Goal: Task Accomplishment & Management: Complete application form

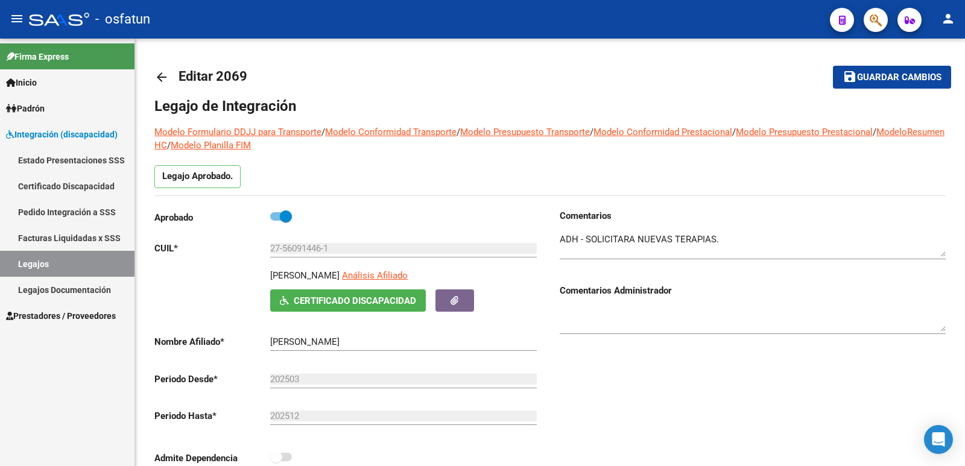
click at [34, 260] on link "Legajos" at bounding box center [67, 264] width 134 height 26
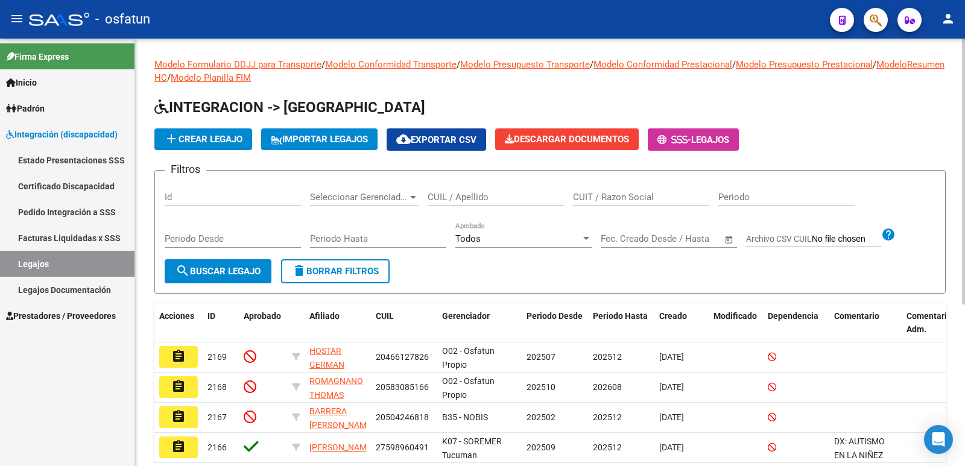
click at [471, 200] on input "CUIL / Apellido" at bounding box center [495, 197] width 136 height 11
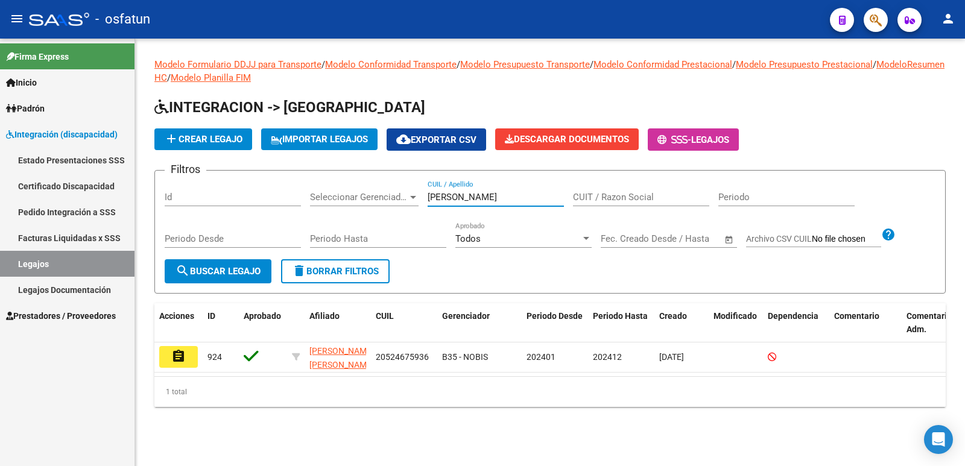
type input "[PERSON_NAME]"
click at [67, 182] on link "Certificado Discapacidad" at bounding box center [67, 186] width 134 height 26
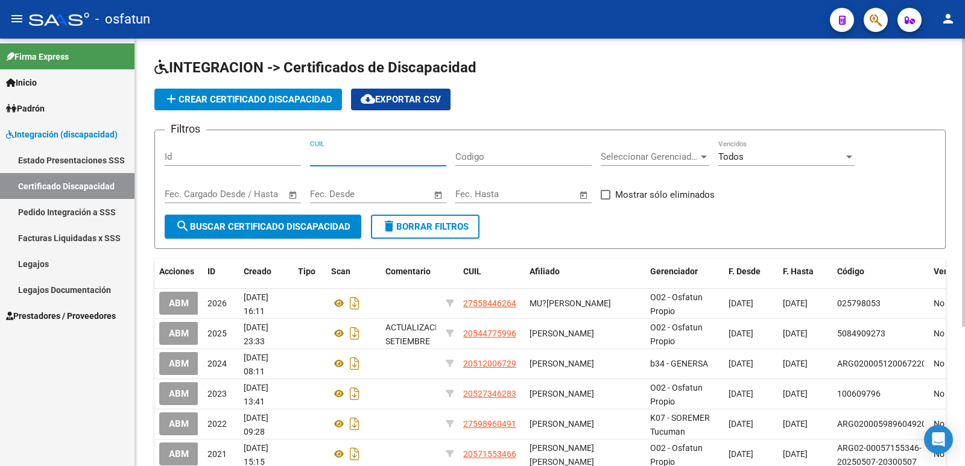
click at [382, 159] on input "CUIL" at bounding box center [378, 156] width 136 height 11
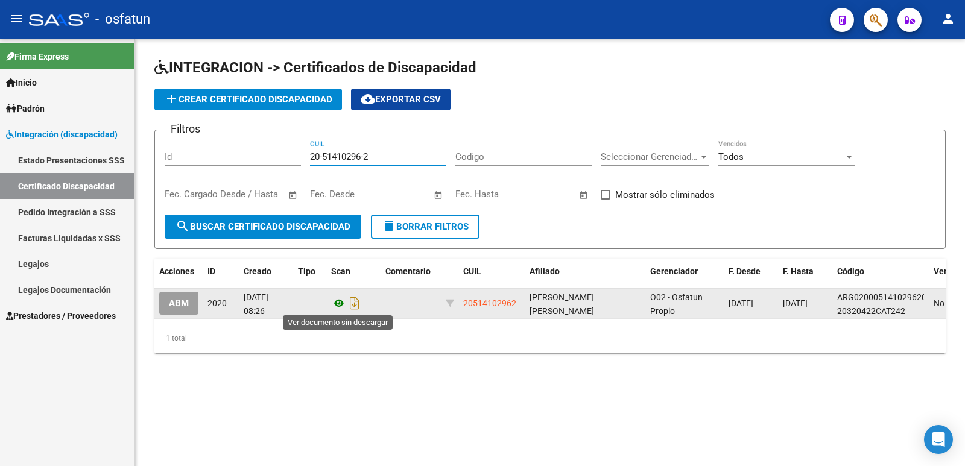
type input "20-51410296-2"
click at [340, 305] on icon at bounding box center [339, 303] width 16 height 14
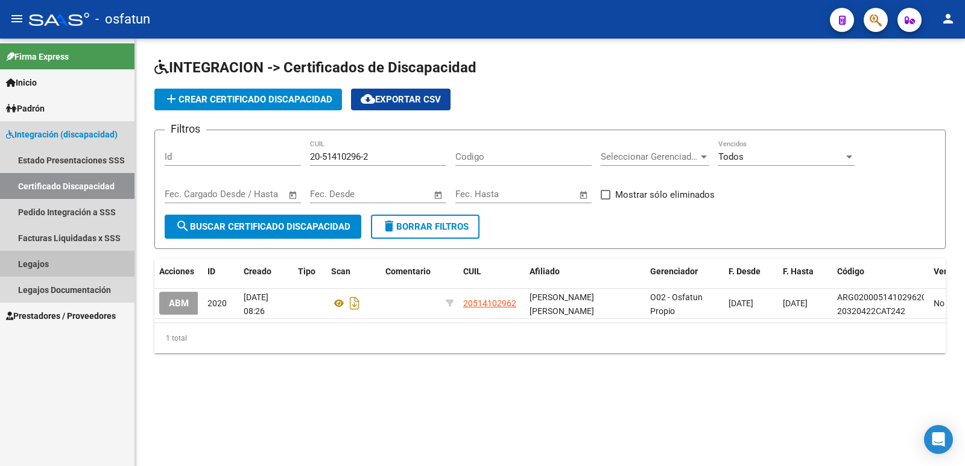
click at [26, 263] on link "Legajos" at bounding box center [67, 264] width 134 height 26
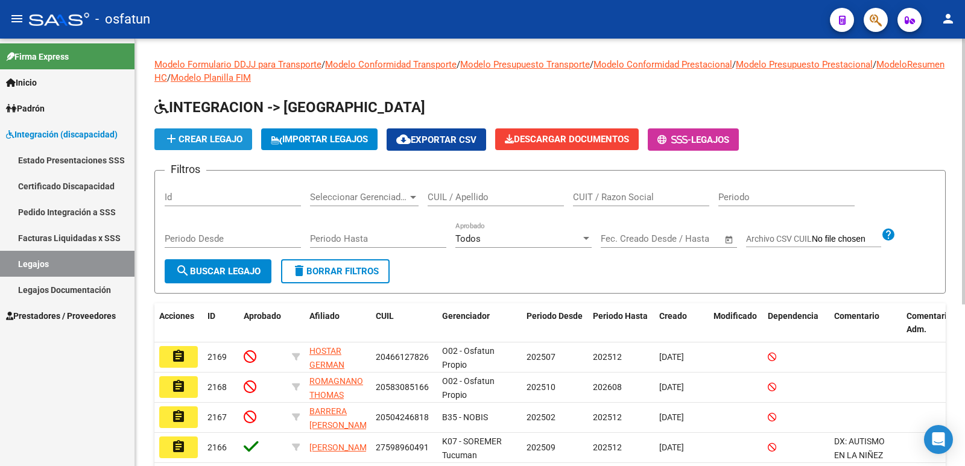
click at [207, 137] on span "add Crear Legajo" at bounding box center [203, 139] width 78 height 11
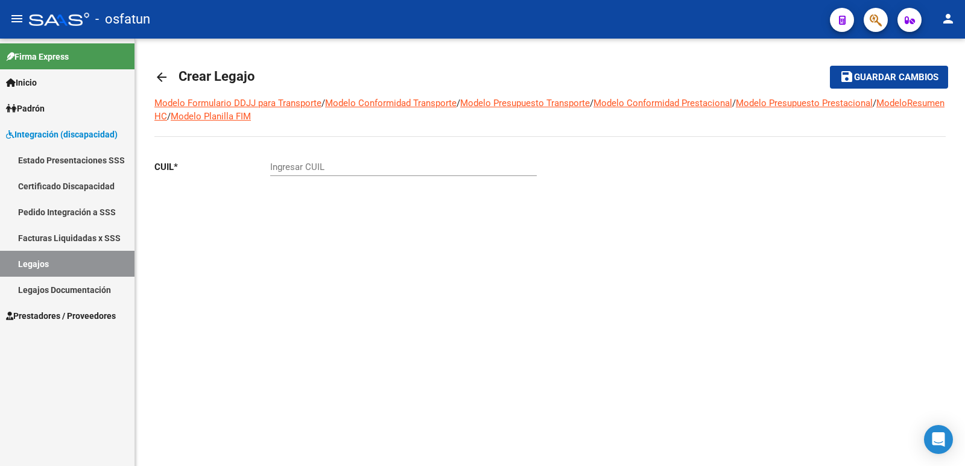
click at [350, 169] on input "Ingresar CUIL" at bounding box center [403, 167] width 266 height 11
type input "20-51410296-2"
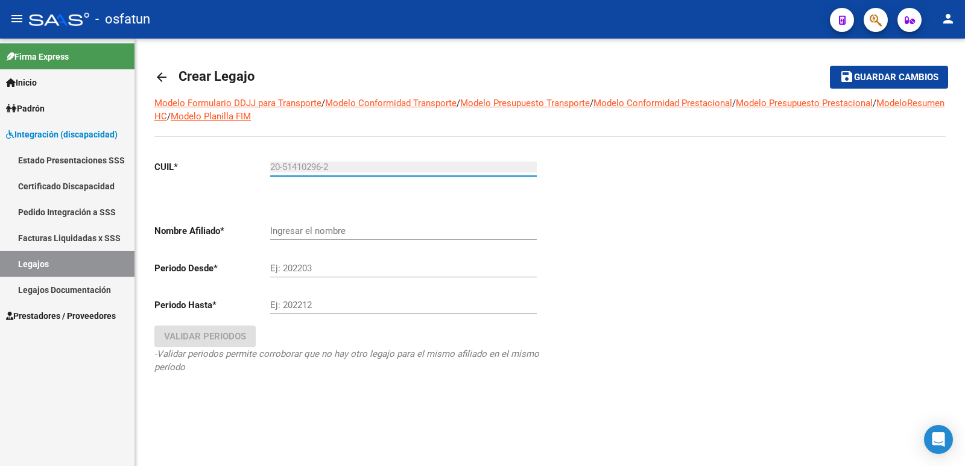
type input "[PERSON_NAME] [PERSON_NAME]"
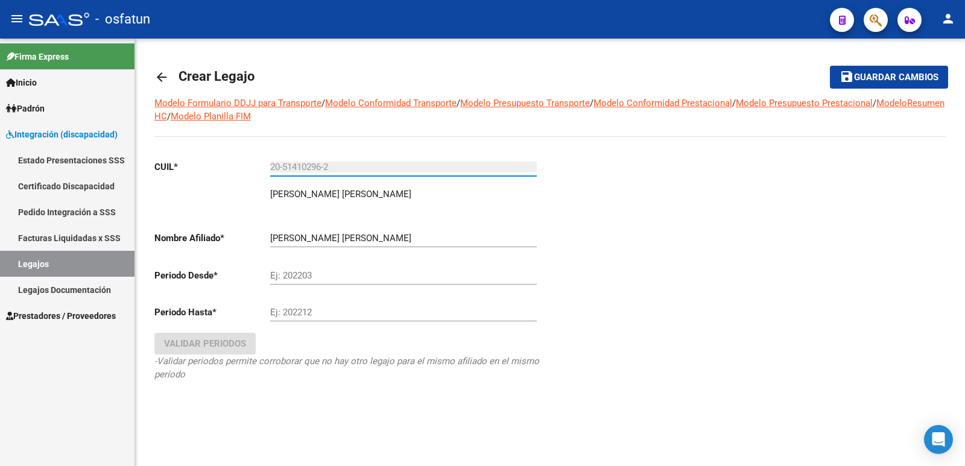
type input "20-51410296-2"
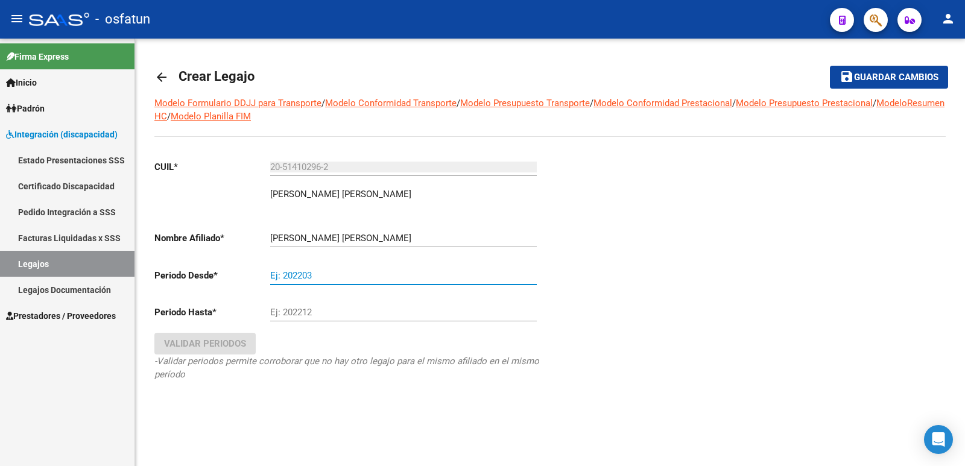
click at [333, 276] on input "Ej: 202203" at bounding box center [403, 275] width 266 height 11
type input "092025"
type input "202509"
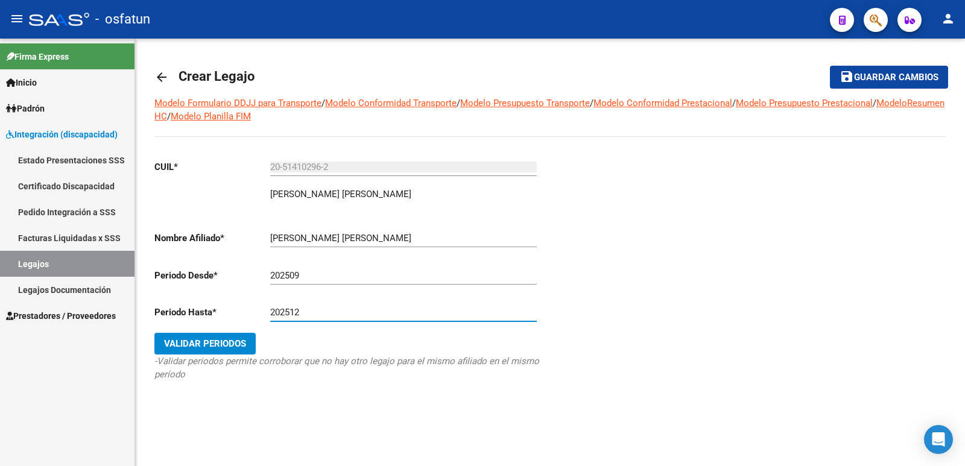
type input "202512"
click at [205, 352] on button "Validar Periodos" at bounding box center [204, 344] width 101 height 22
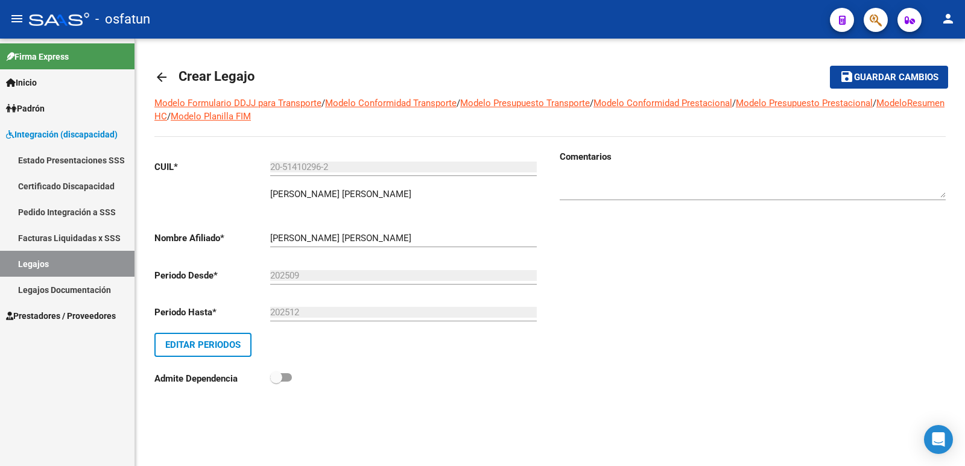
click at [471, 74] on span "Guardar cambios" at bounding box center [896, 77] width 84 height 11
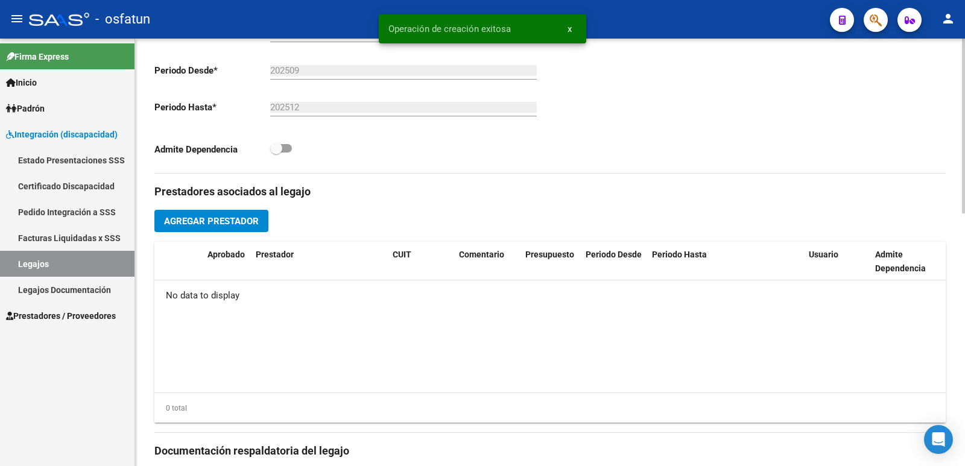
scroll to position [422, 0]
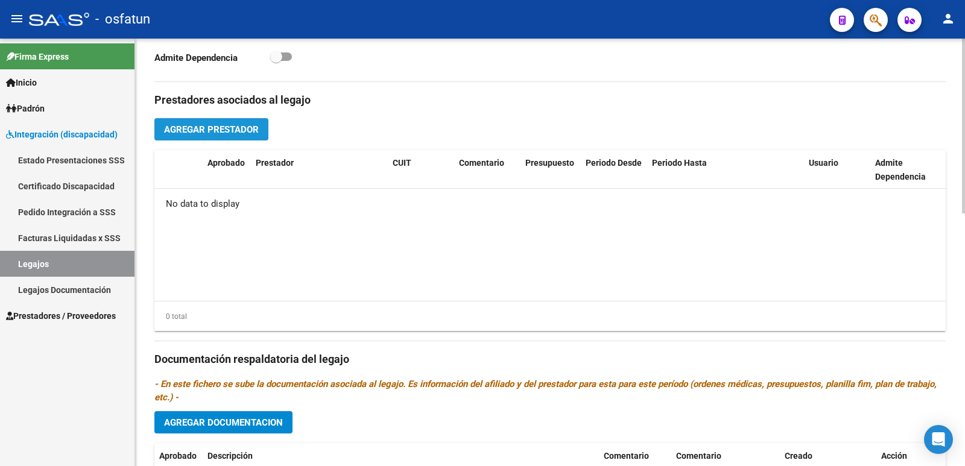
click at [188, 128] on span "Agregar Prestador" at bounding box center [211, 129] width 95 height 11
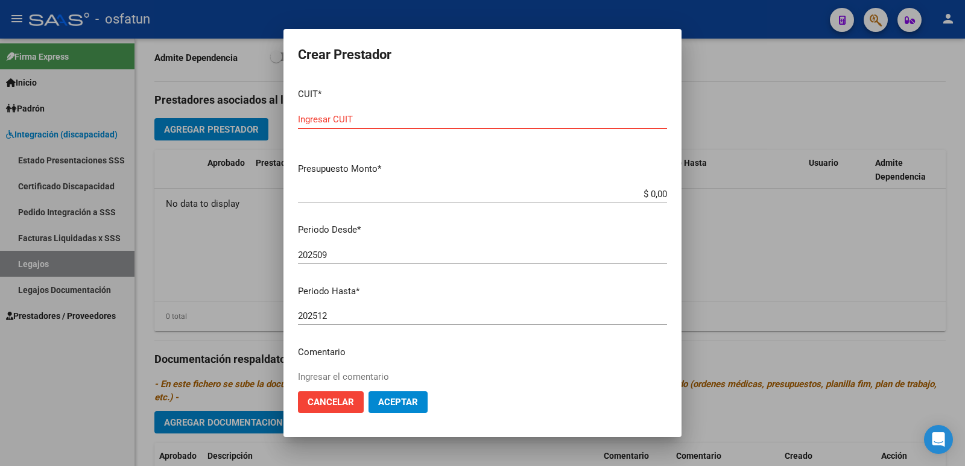
paste input "27-37741389-5"
type input "27-37741389-5"
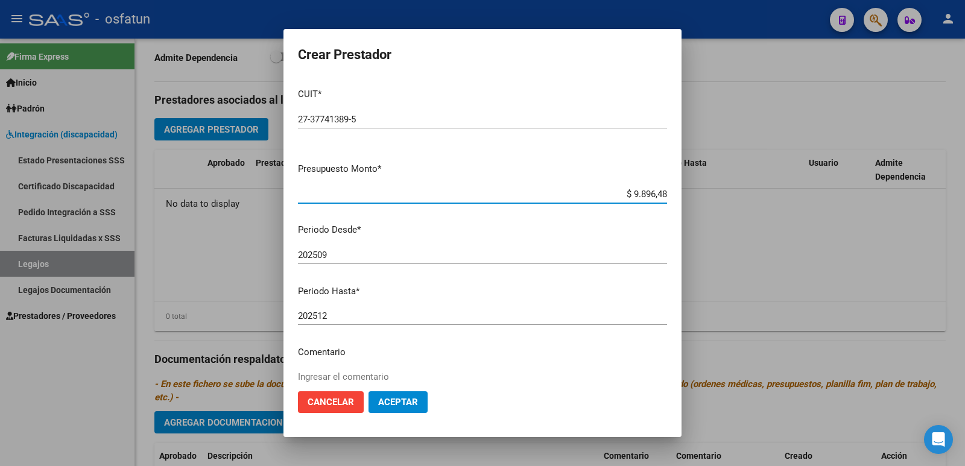
type input "$ 98.964,88"
click at [317, 376] on textarea "Ingresar el comentario" at bounding box center [482, 398] width 369 height 57
type textarea "psicologia"
type textarea "PSICOLOGIA"
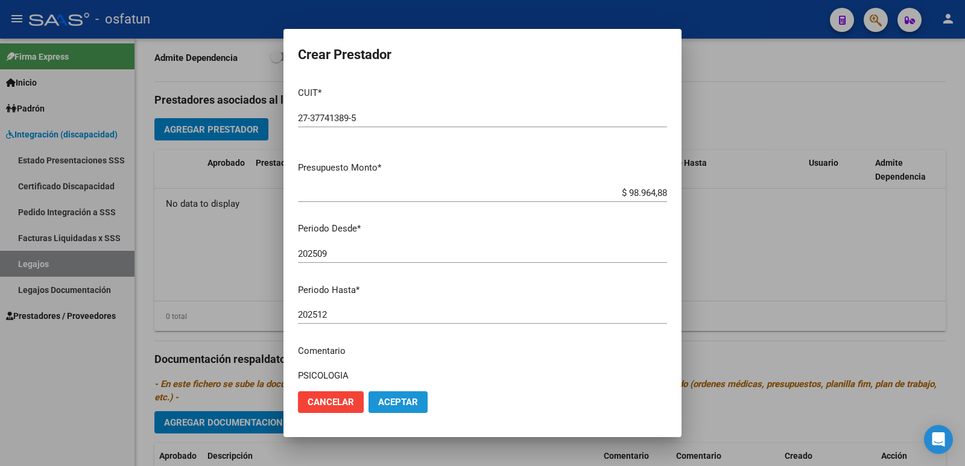
click at [413, 402] on span "Aceptar" at bounding box center [398, 402] width 40 height 11
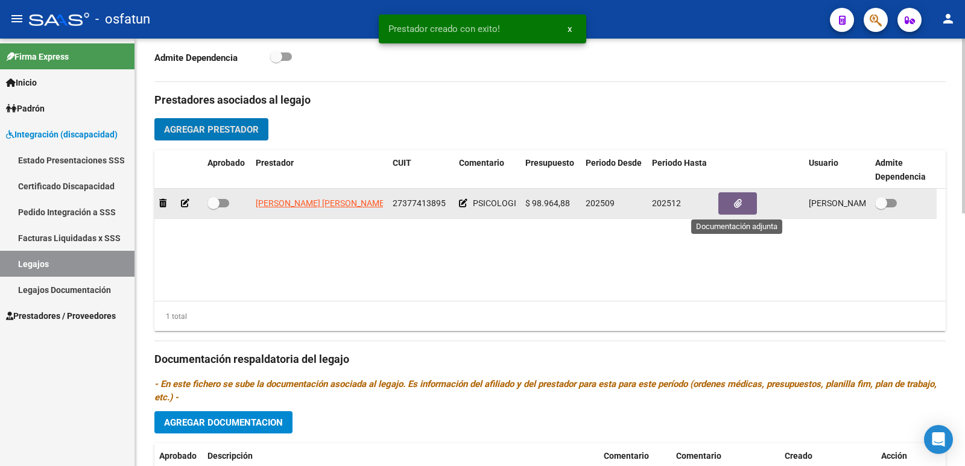
click at [471, 203] on icon "button" at bounding box center [738, 203] width 8 height 9
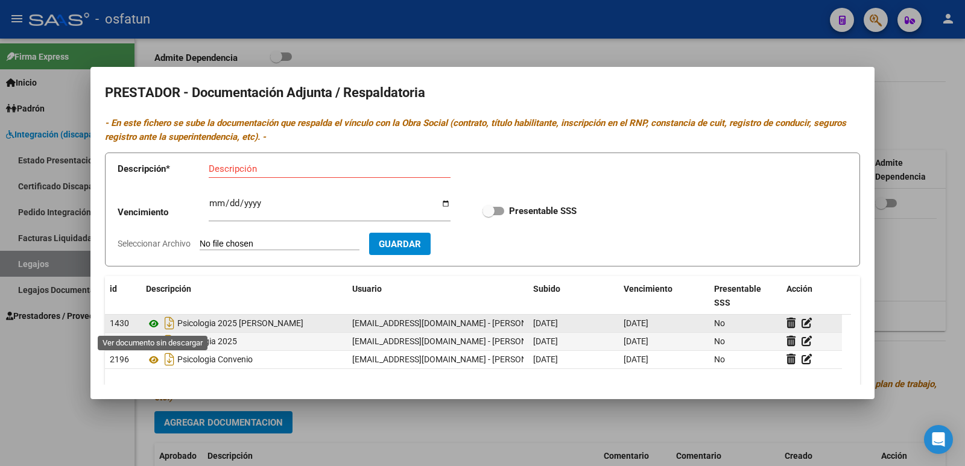
click at [153, 321] on icon at bounding box center [154, 324] width 16 height 14
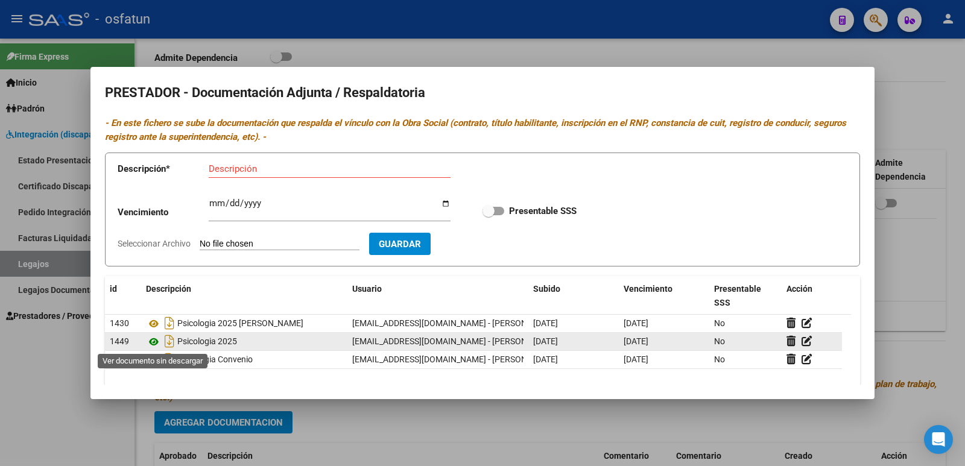
click at [153, 339] on icon at bounding box center [154, 342] width 16 height 14
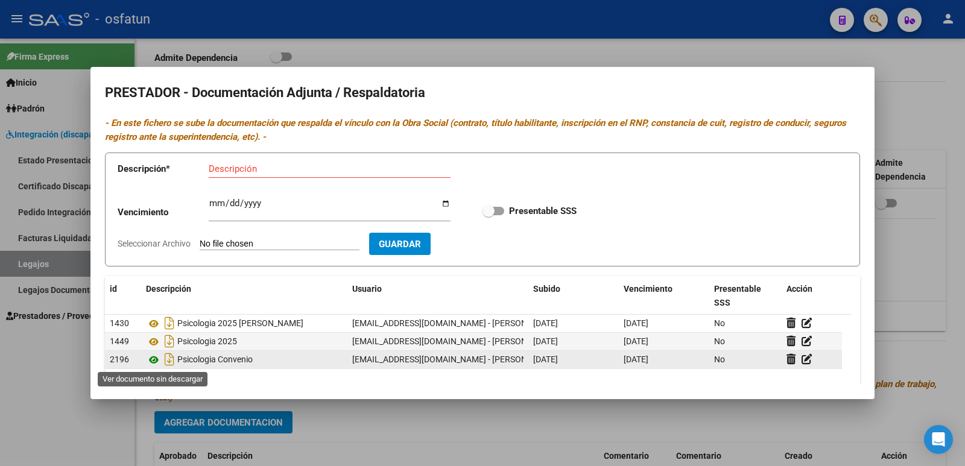
click at [153, 356] on icon at bounding box center [154, 360] width 16 height 14
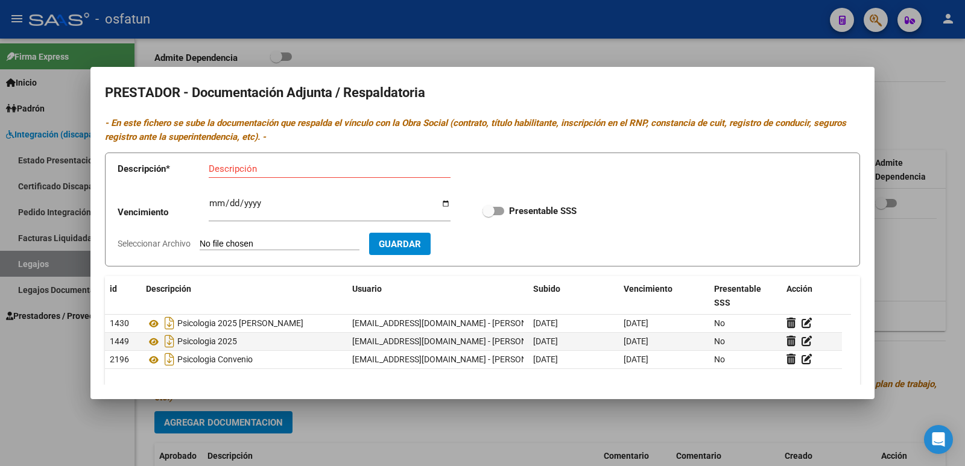
click at [471, 47] on div at bounding box center [482, 233] width 965 height 466
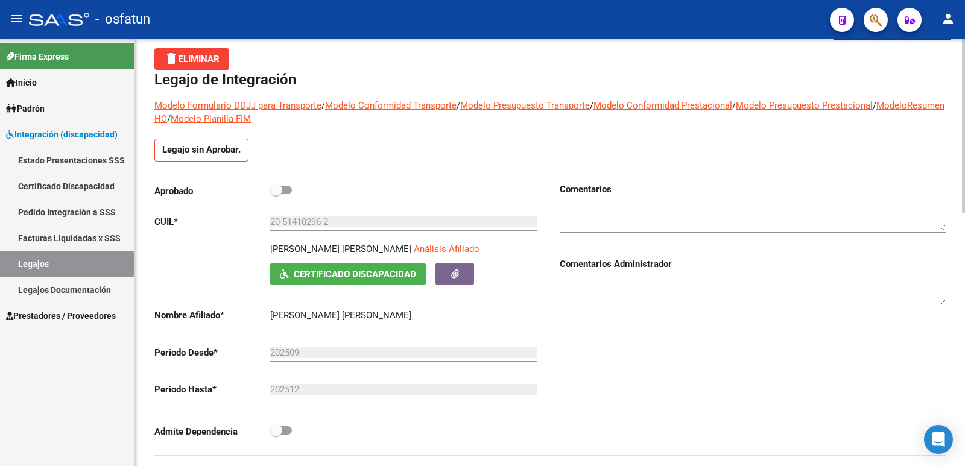
scroll to position [0, 0]
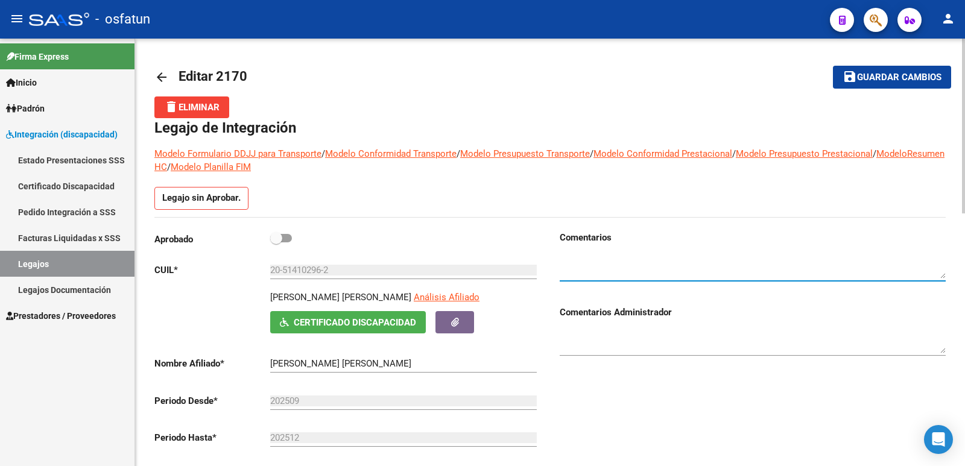
click at [471, 276] on textarea at bounding box center [752, 266] width 386 height 24
type textarea "C"
type textarea "NUEVO CARGANDO"
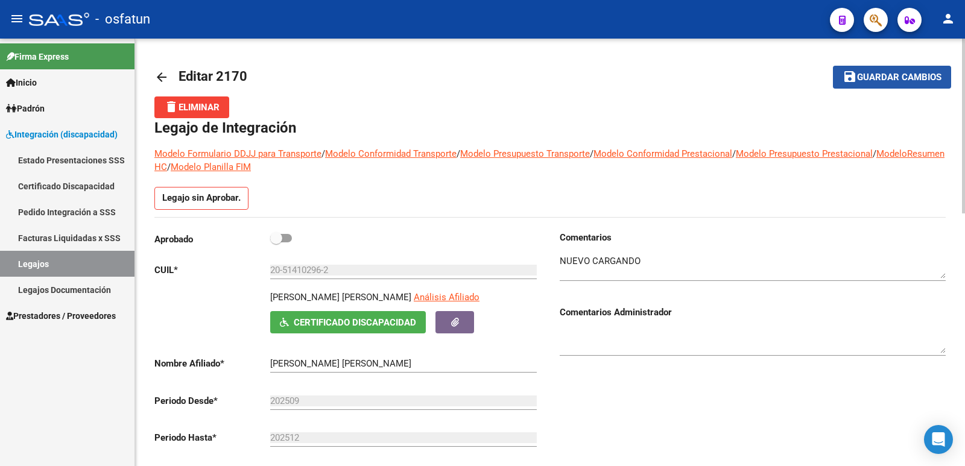
click at [471, 75] on span "Guardar cambios" at bounding box center [899, 77] width 84 height 11
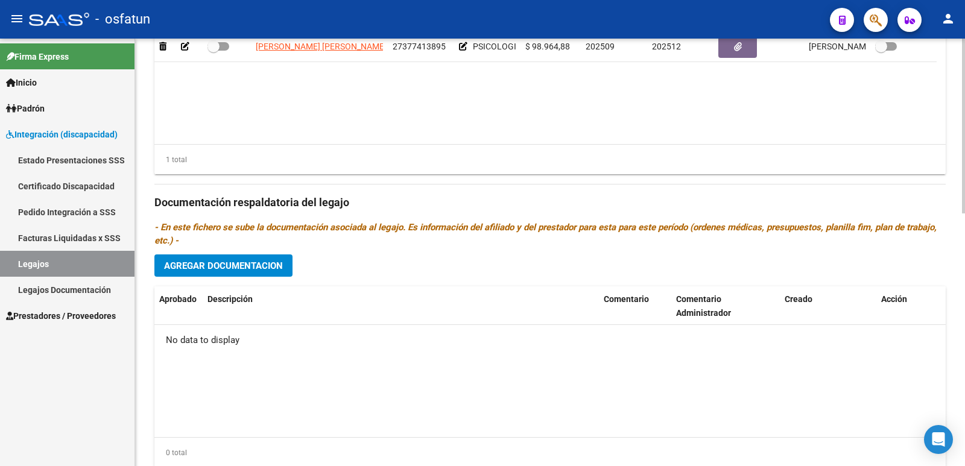
scroll to position [619, 0]
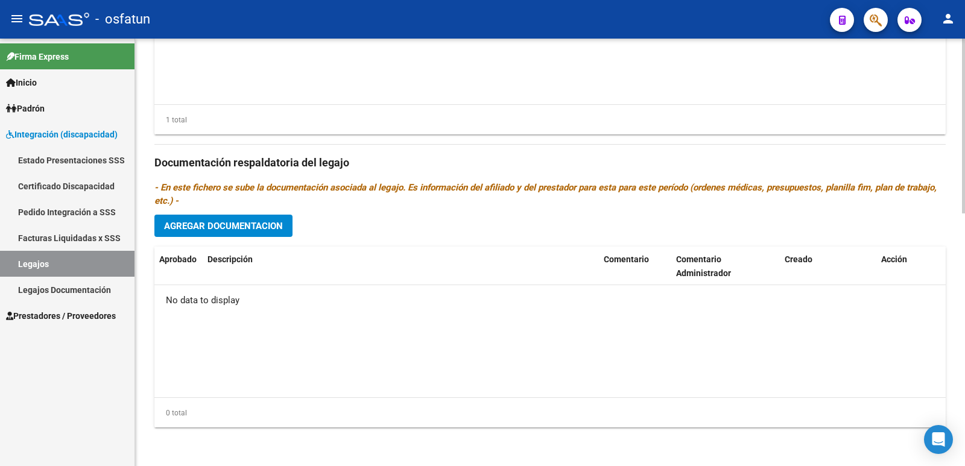
click at [471, 382] on datatable-body "No data to display" at bounding box center [549, 341] width 791 height 112
click at [187, 225] on span "Agregar Documentacion" at bounding box center [223, 226] width 119 height 11
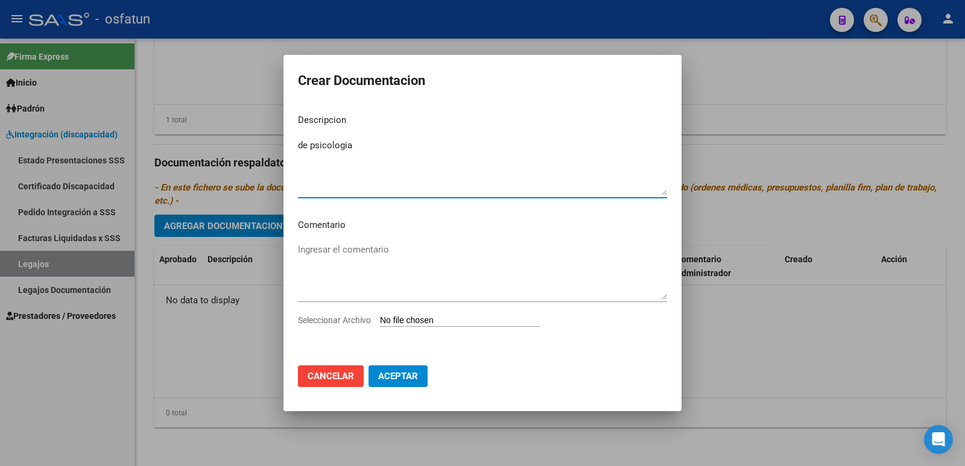
type textarea "psicologia"
type textarea "MODULO PSICOLOGIA"
click at [310, 248] on textarea "Ingresar el comentario" at bounding box center [482, 271] width 369 height 57
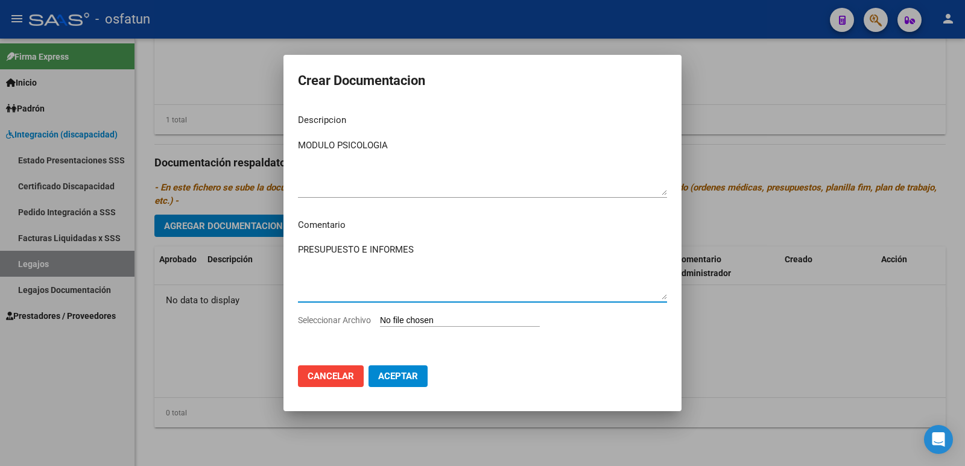
type textarea "PRESUPUESTO E INFORMES"
click at [426, 319] on input "Seleccionar Archivo" at bounding box center [460, 320] width 160 height 11
type input "C:\fakepath\PSICOLOGIA [PERSON_NAME] Presupuesto e Informes .pdf"
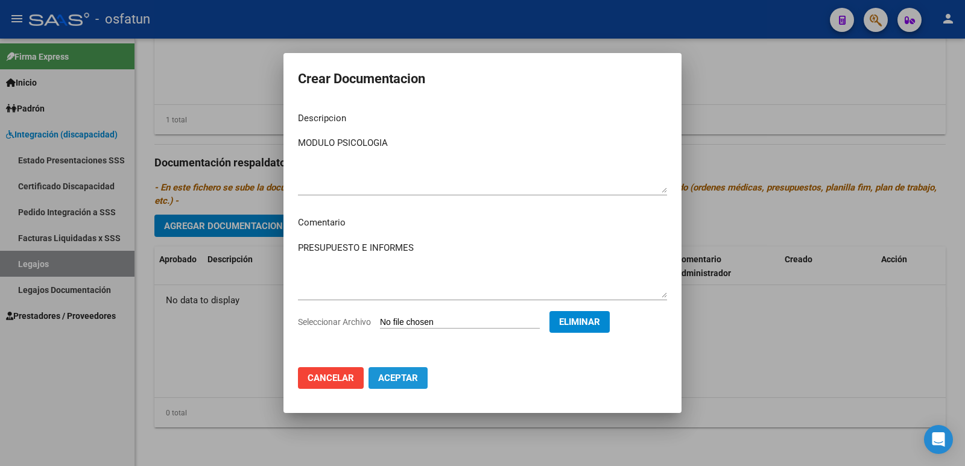
click at [382, 382] on span "Aceptar" at bounding box center [398, 378] width 40 height 11
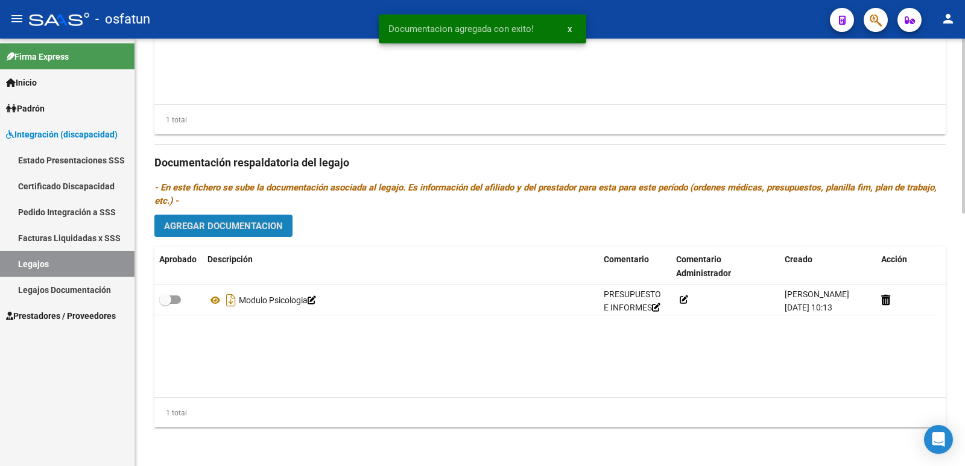
click at [219, 227] on span "Agregar Documentacion" at bounding box center [223, 226] width 119 height 11
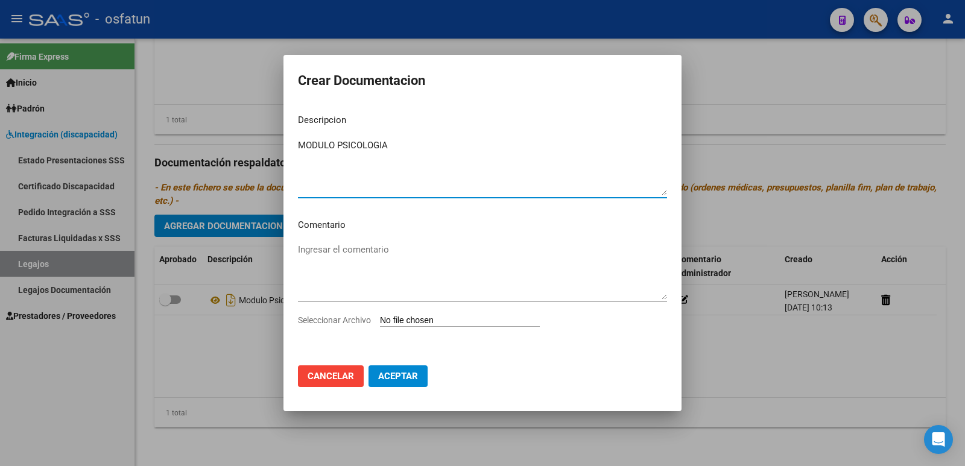
type textarea "MODULO PSICOLOGIA"
click at [321, 251] on textarea "Ingresar el comentario" at bounding box center [482, 271] width 369 height 57
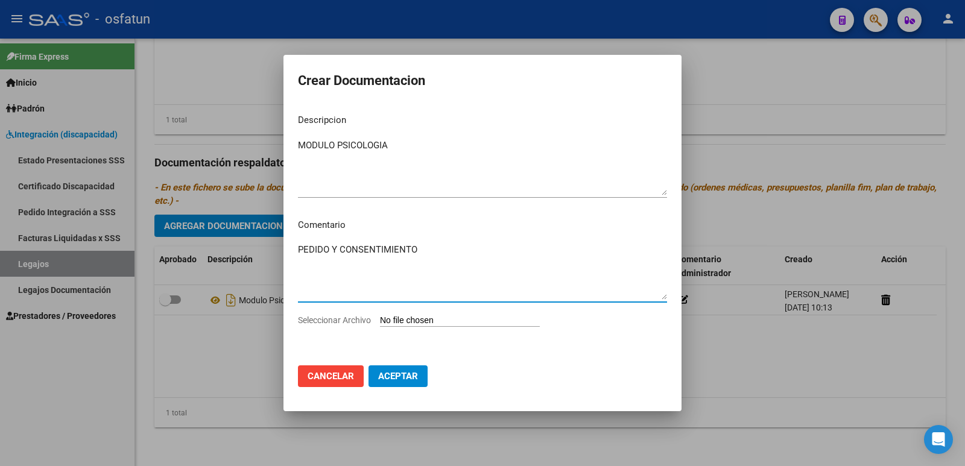
type textarea "PEDIDO Y CONSENTIMIENTO"
click at [402, 322] on input "Seleccionar Archivo" at bounding box center [460, 320] width 160 height 11
type input "C:\fakepath\MODULO PSICOLOGÍA .pdf"
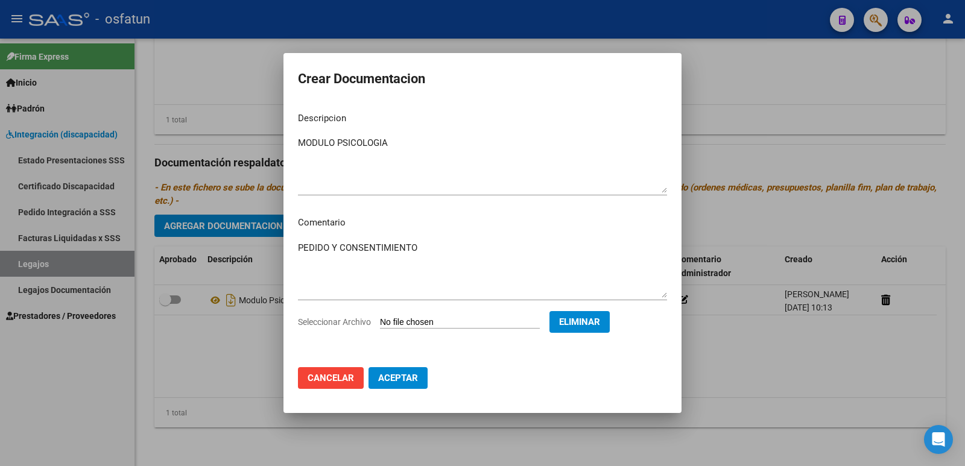
click at [403, 385] on button "Aceptar" at bounding box center [397, 378] width 59 height 22
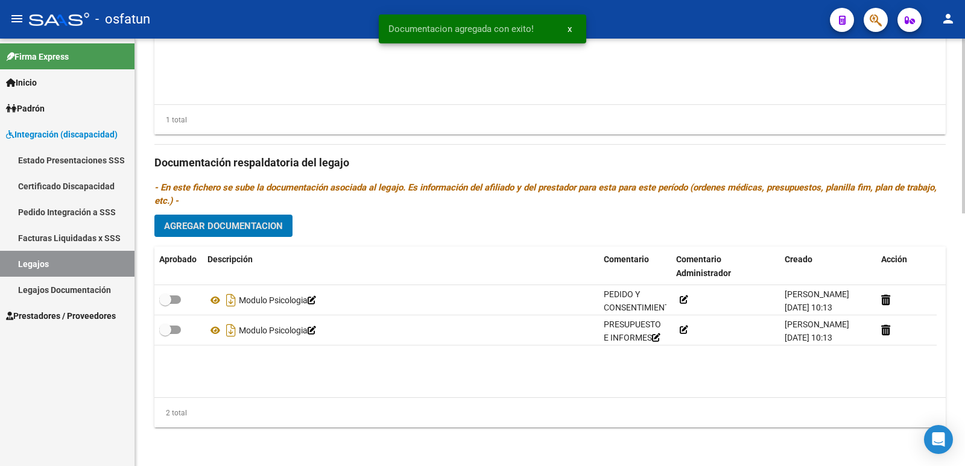
click at [199, 224] on span "Agregar Documentacion" at bounding box center [223, 226] width 119 height 11
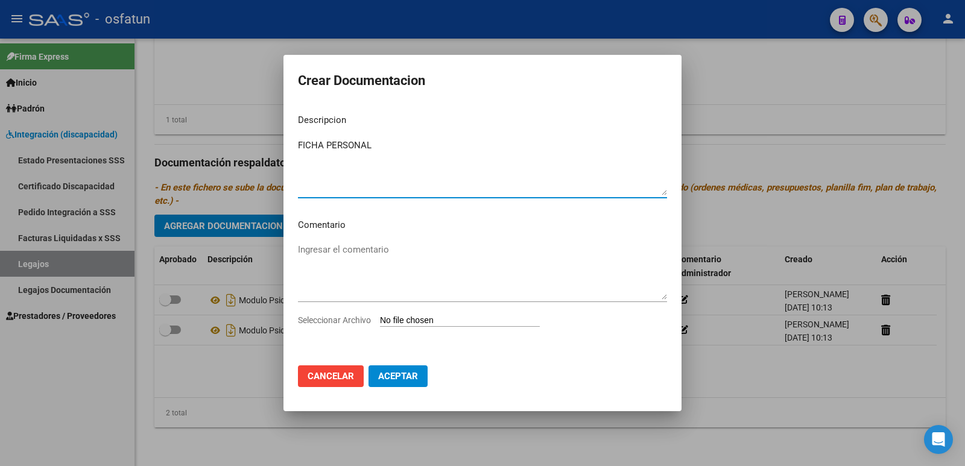
type textarea "FICHA PERSONAL"
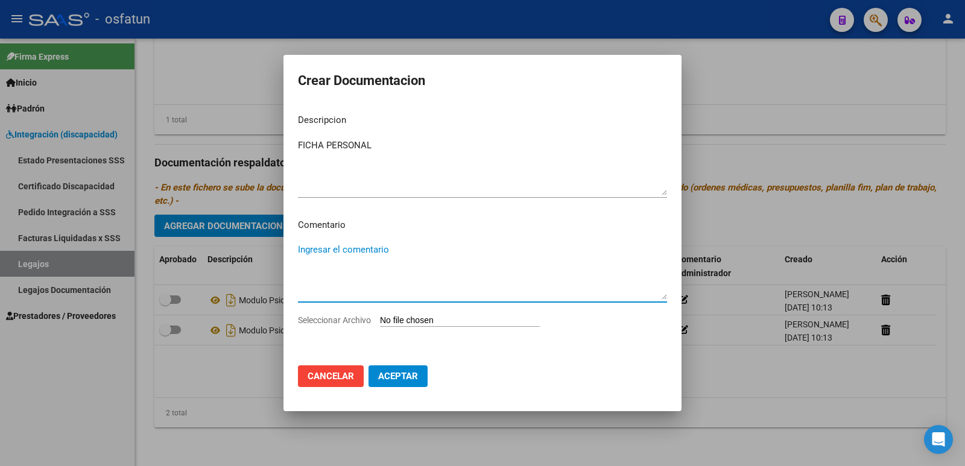
click at [324, 248] on textarea "Ingresar el comentario" at bounding box center [482, 271] width 369 height 57
click at [173, 395] on div at bounding box center [482, 233] width 965 height 466
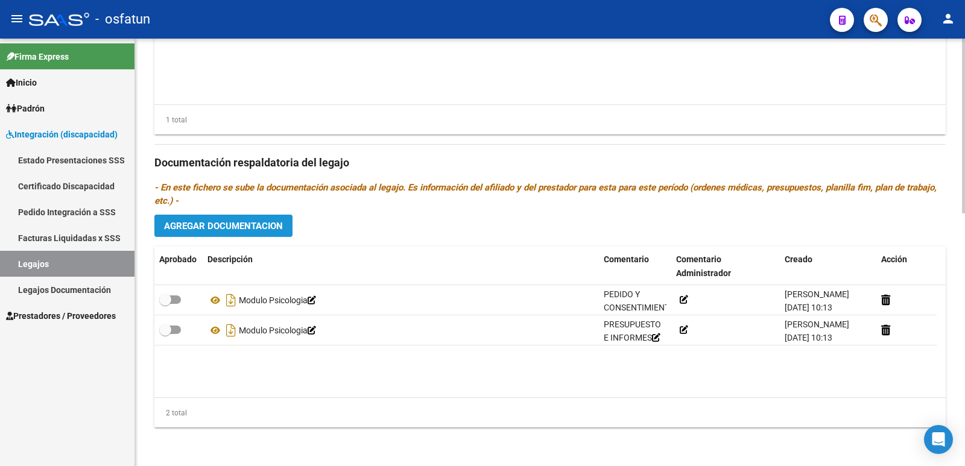
click at [221, 224] on span "Agregar Documentacion" at bounding box center [223, 226] width 119 height 11
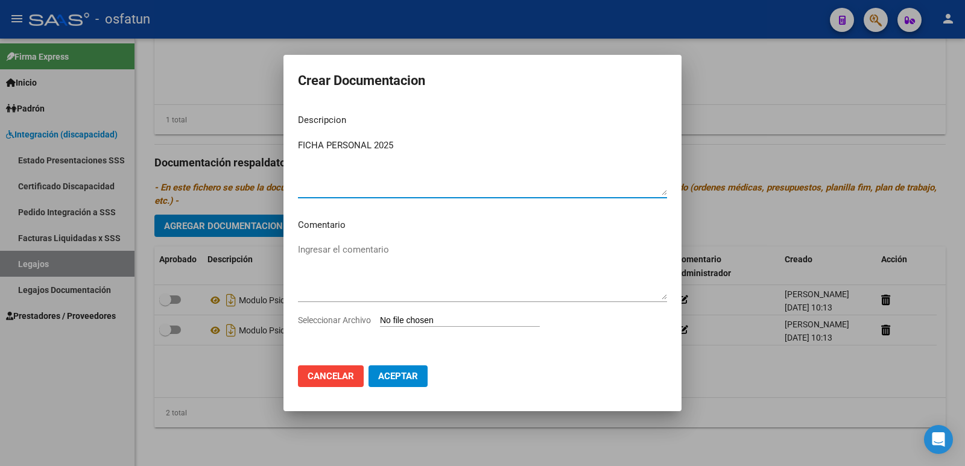
drag, startPoint x: 326, startPoint y: 145, endPoint x: 363, endPoint y: 144, distance: 36.8
click at [363, 144] on textarea "FICHA PERSONAL 2025" at bounding box center [482, 167] width 369 height 57
drag, startPoint x: 376, startPoint y: 143, endPoint x: 545, endPoint y: 143, distance: 168.8
click at [471, 143] on textarea "FICHA PERSONAL 2025" at bounding box center [482, 167] width 369 height 57
type textarea "FICHA PERSONAL"
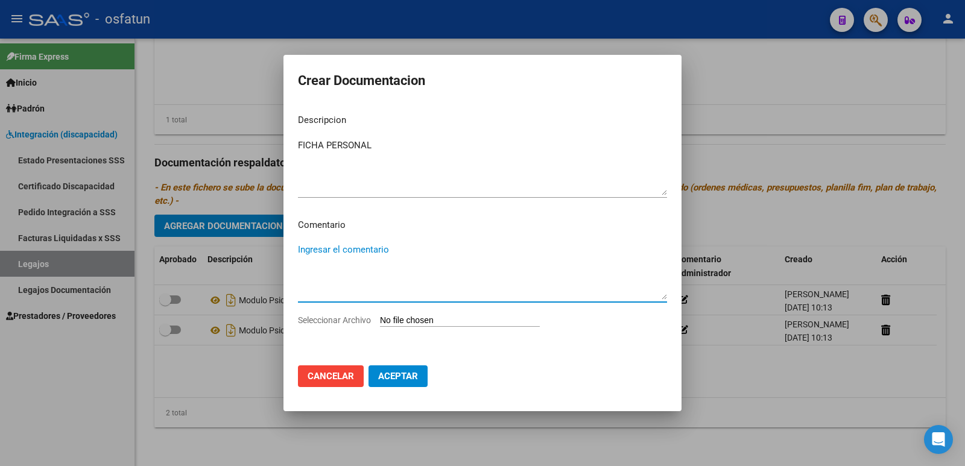
click at [321, 255] on textarea "Ingresar el comentario" at bounding box center [482, 271] width 369 height 57
type textarea "FICHA 2025"
click at [438, 315] on input "Seleccionar Archivo" at bounding box center [460, 320] width 160 height 11
type input "C:\fakepath\FICHA 2025 [PERSON_NAME].pdf"
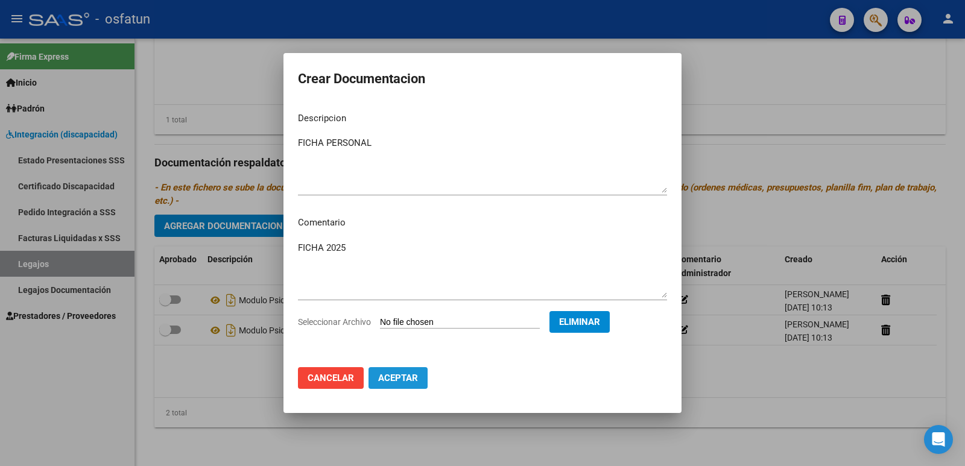
click at [402, 379] on span "Aceptar" at bounding box center [398, 378] width 40 height 11
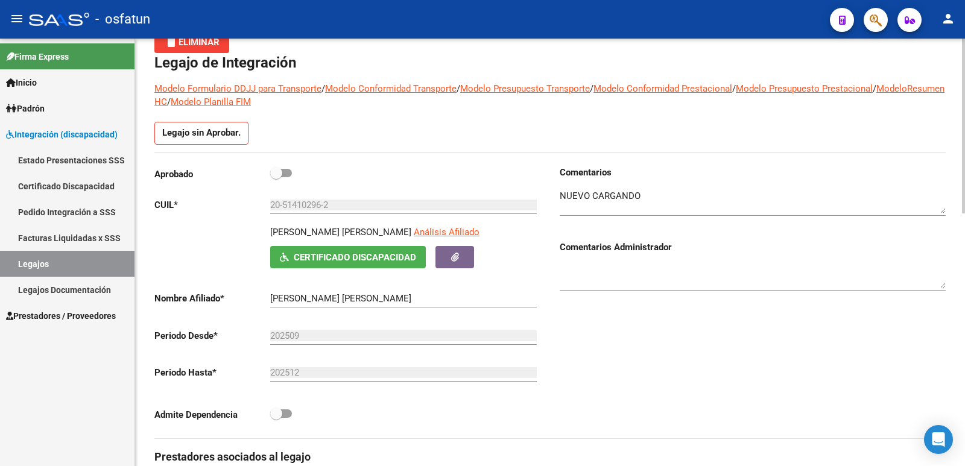
scroll to position [0, 0]
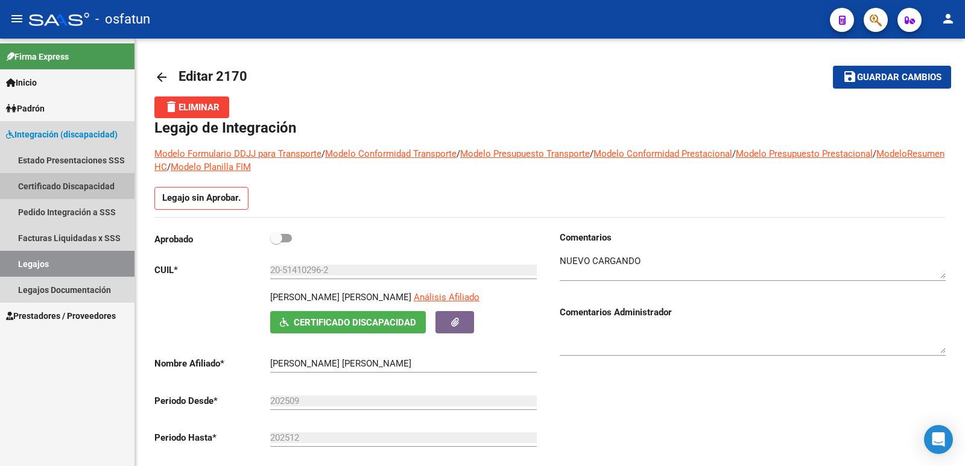
click at [66, 186] on link "Certificado Discapacidad" at bounding box center [67, 186] width 134 height 26
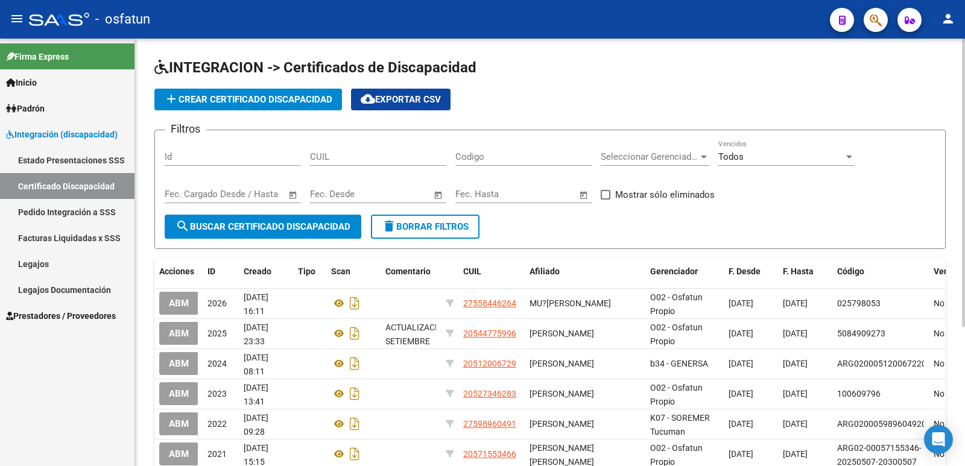
click at [388, 165] on div "CUIL" at bounding box center [378, 153] width 136 height 26
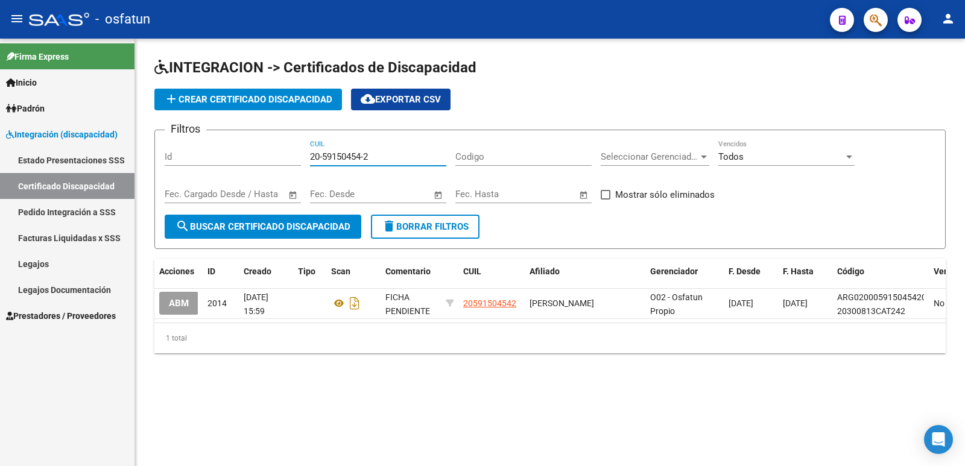
type input "20-59150454-2"
